Goal: Task Accomplishment & Management: Use online tool/utility

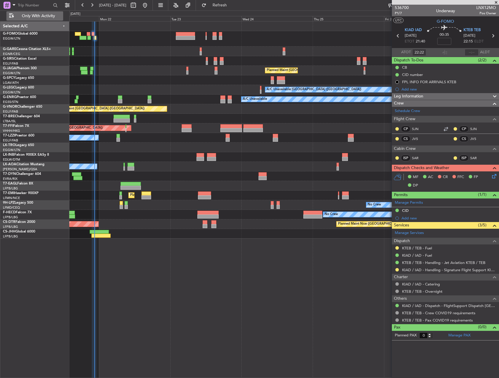
click at [26, 17] on span "Only With Activity" at bounding box center [38, 16] width 46 height 4
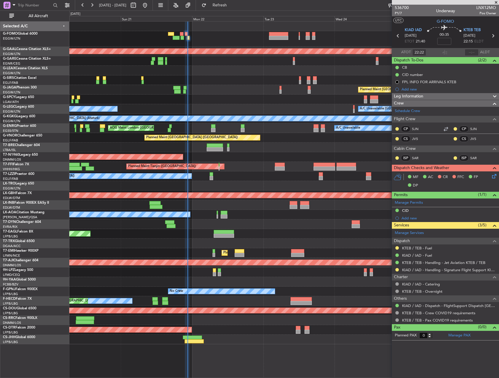
click at [192, 206] on div at bounding box center [284, 205] width 430 height 10
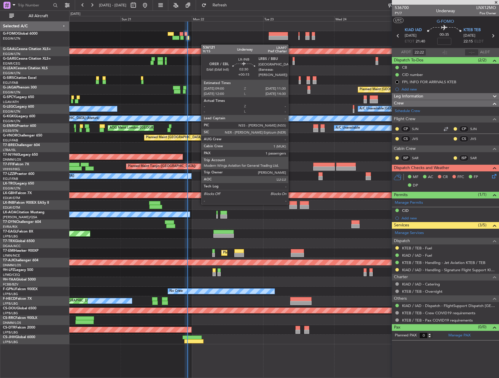
click at [291, 204] on div at bounding box center [293, 203] width 8 height 4
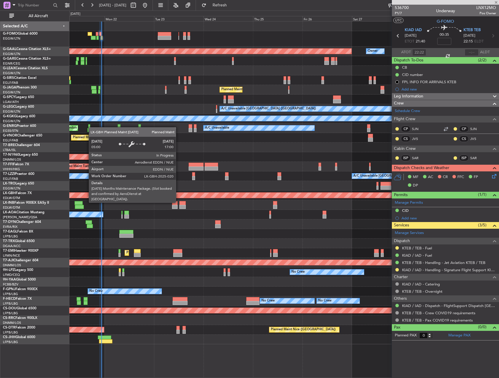
type input "+00:15"
type input "1"
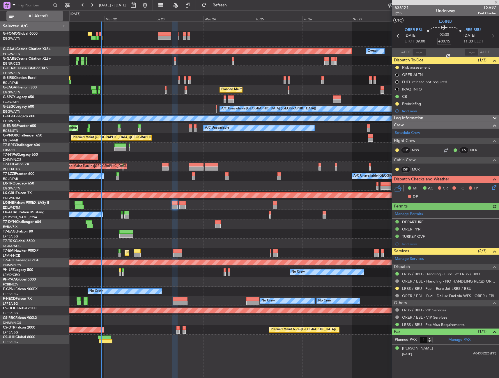
click at [34, 16] on span "All Aircraft" at bounding box center [38, 16] width 46 height 4
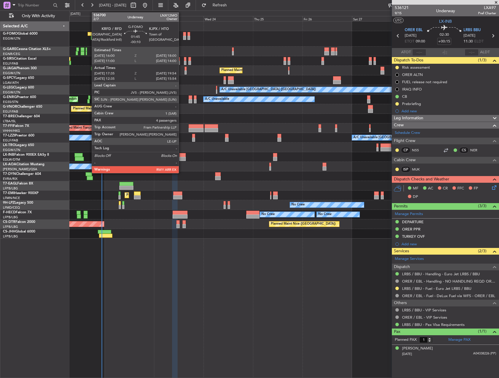
click at [89, 34] on div at bounding box center [90, 34] width 4 height 4
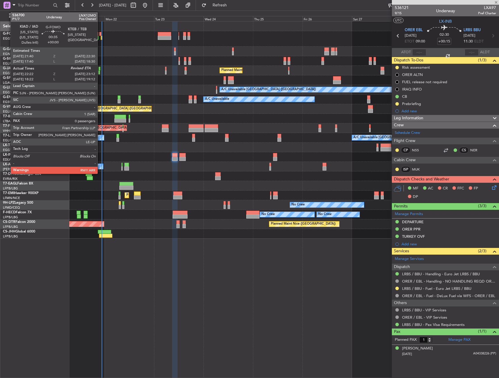
type input "-00:10"
type input "17:35"
type input "19:39"
type input "4"
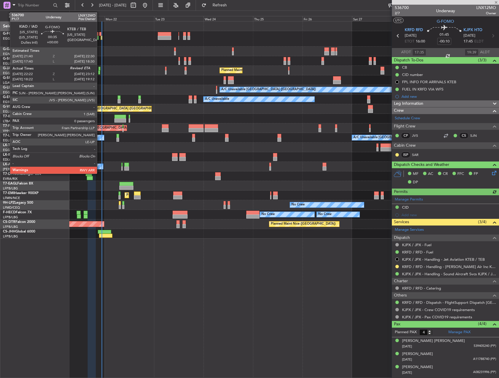
click at [100, 35] on div at bounding box center [100, 34] width 2 height 4
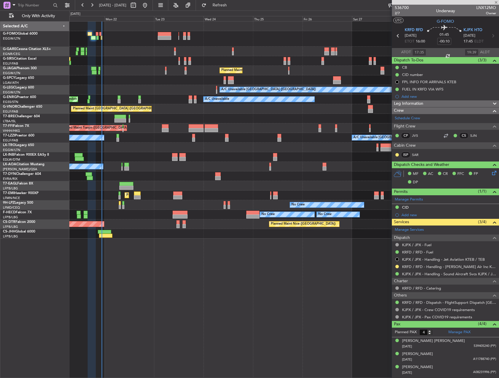
type input "22:22"
type input "0"
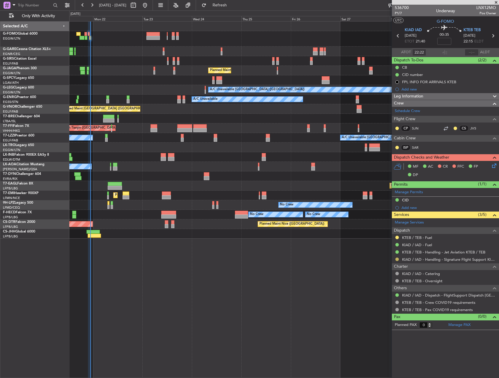
click at [397, 259] on button at bounding box center [396, 259] width 3 height 3
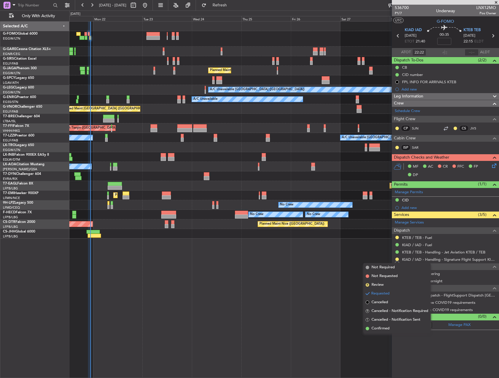
drag, startPoint x: 390, startPoint y: 326, endPoint x: 386, endPoint y: 321, distance: 6.4
click at [389, 326] on li "Confirmed" at bounding box center [396, 328] width 67 height 9
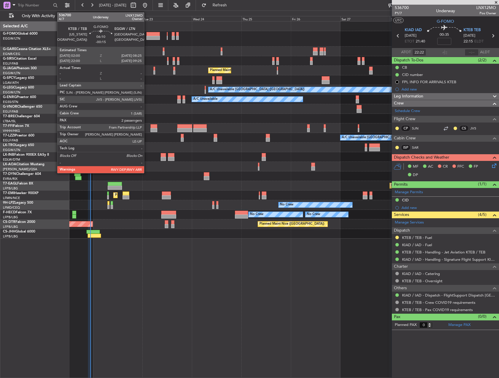
click at [150, 32] on div at bounding box center [152, 34] width 13 height 4
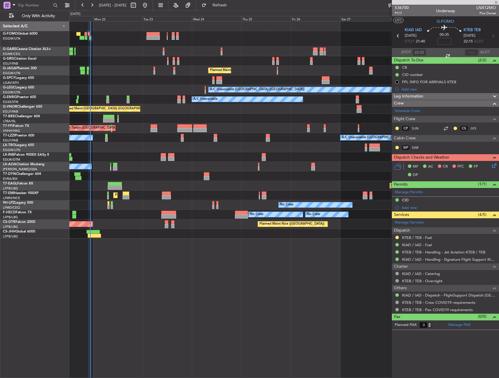
type input "-00:15"
type input "2"
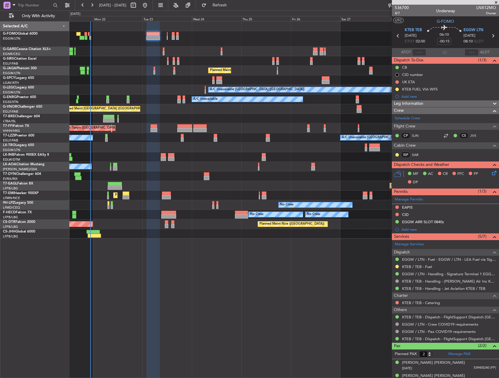
scroll to position [7, 0]
